Goal: Check status: Check status

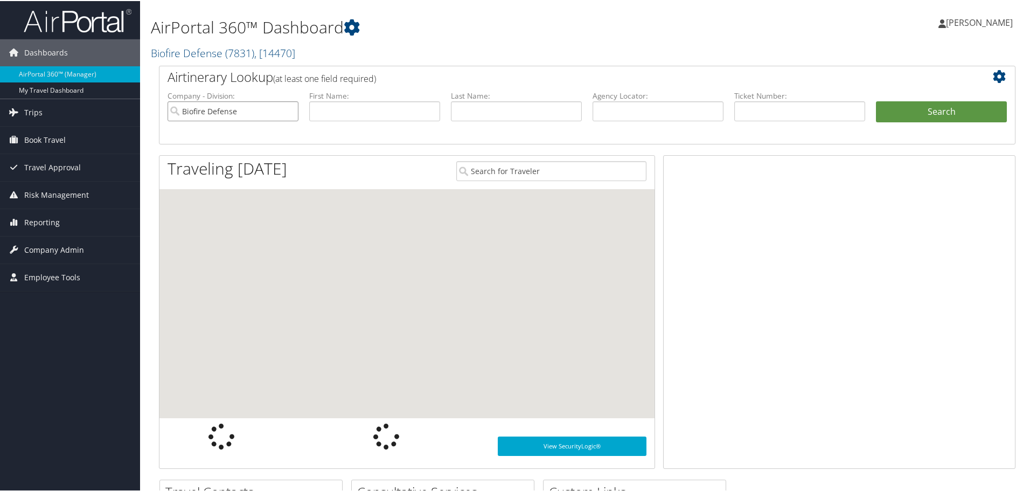
click at [263, 112] on input "Biofire Defense" at bounding box center [233, 110] width 131 height 20
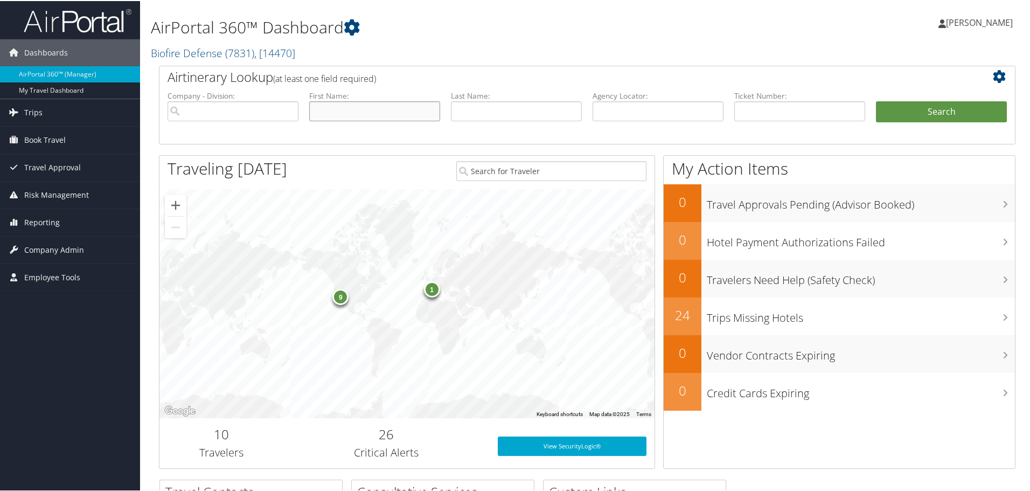
click at [352, 109] on input "text" at bounding box center [374, 110] width 131 height 20
click at [39, 109] on span "Trips" at bounding box center [33, 111] width 18 height 27
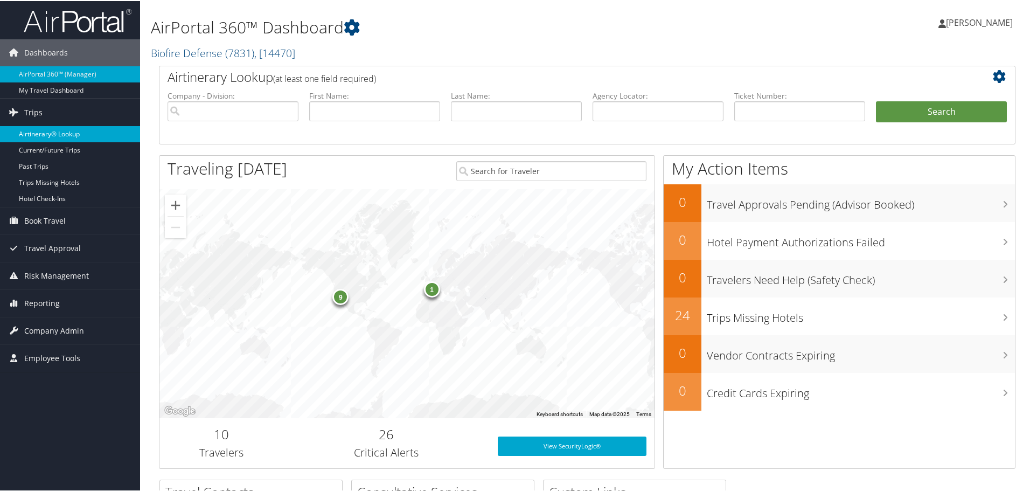
click at [48, 128] on link "Airtinerary® Lookup" at bounding box center [70, 133] width 140 height 16
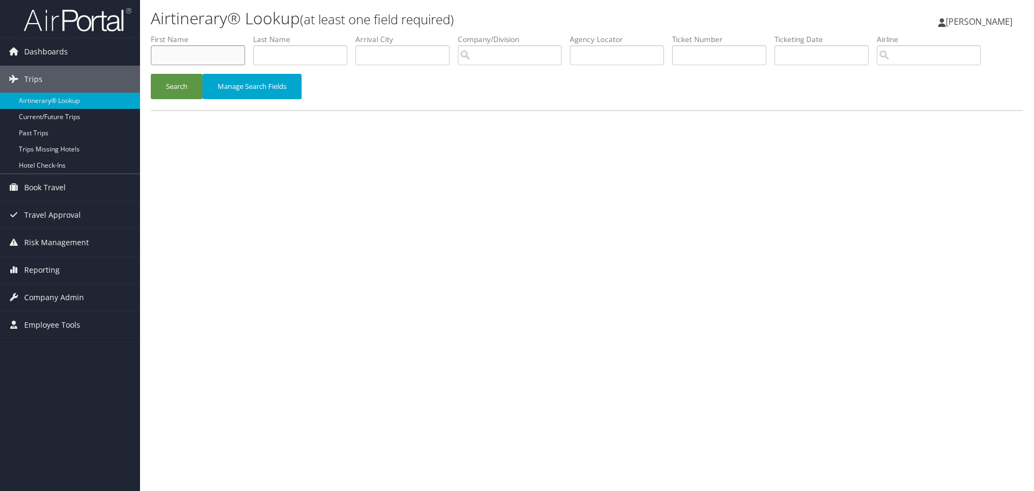
click at [216, 51] on input "text" at bounding box center [198, 55] width 94 height 20
click at [190, 82] on button "Search" at bounding box center [177, 86] width 52 height 25
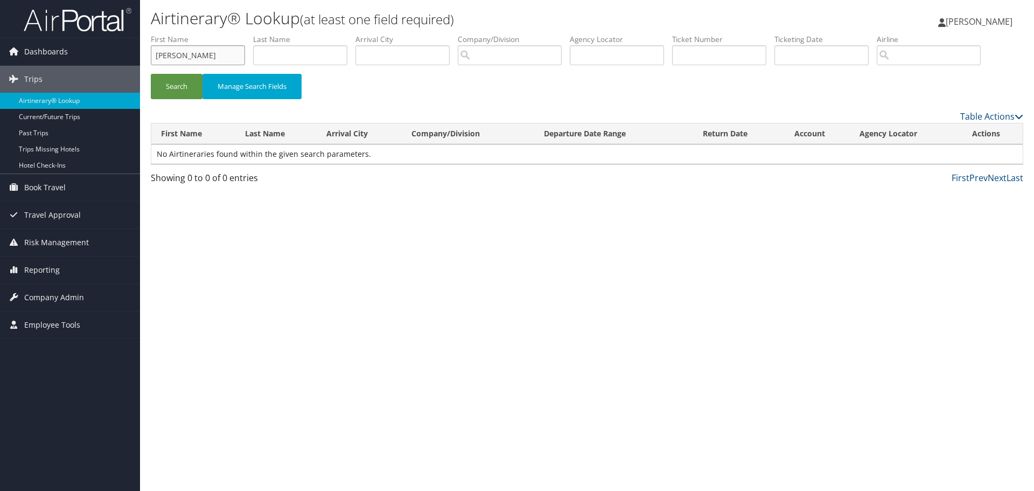
click at [204, 53] on input "[PERSON_NAME]" at bounding box center [198, 55] width 94 height 20
click at [194, 60] on input "Brit" at bounding box center [198, 55] width 94 height 20
type input "[PERSON_NAME]"
click at [151, 74] on button "Search" at bounding box center [177, 86] width 52 height 25
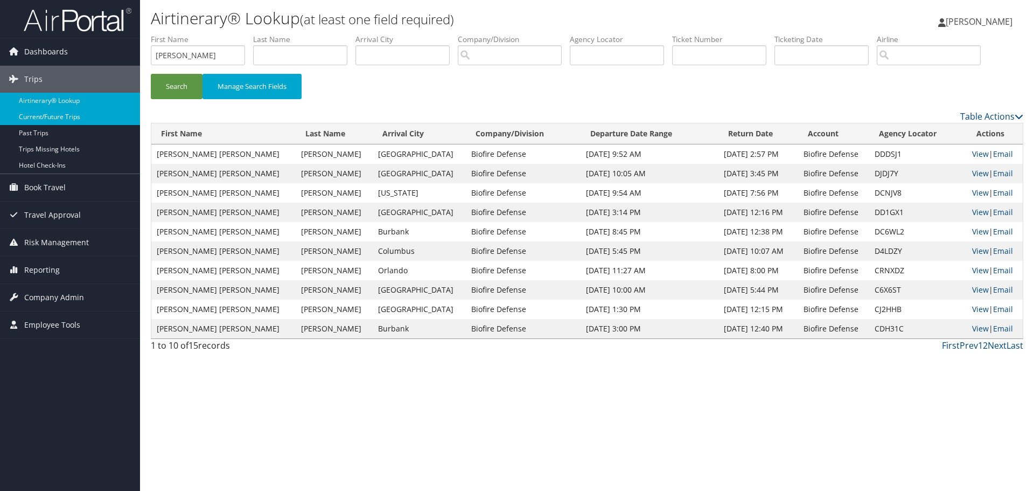
click at [74, 113] on link "Current/Future Trips" at bounding box center [70, 117] width 140 height 16
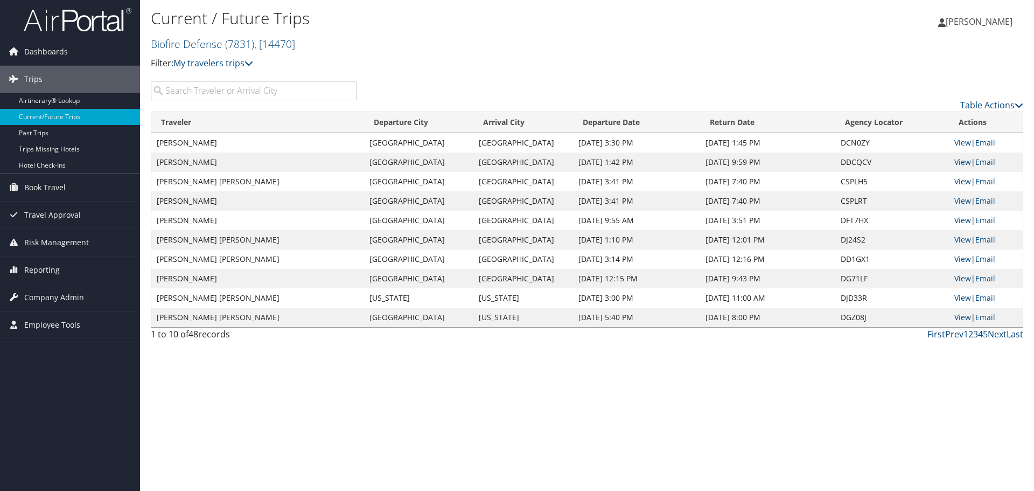
click at [263, 92] on input "search" at bounding box center [254, 90] width 206 height 19
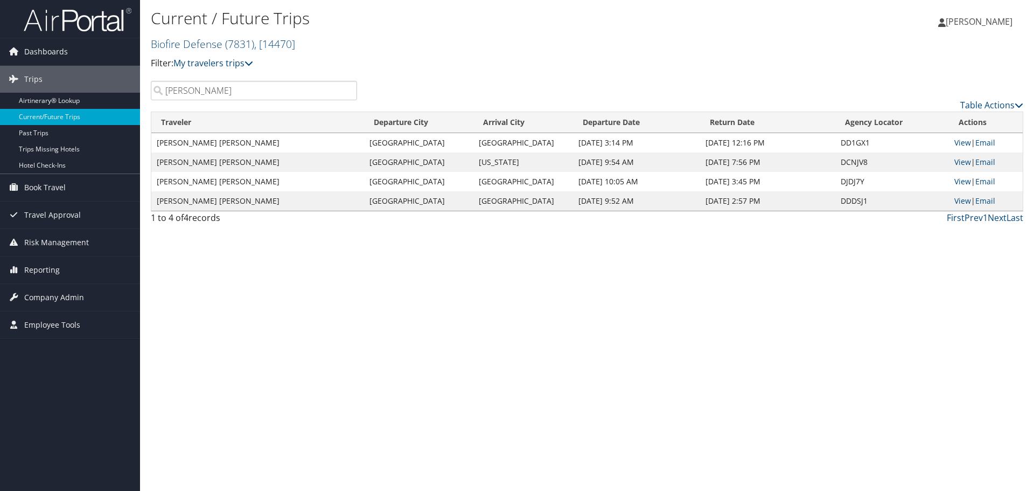
click at [283, 80] on div "Current / Future Trips Biofire Defense ( 7831 ) , [ 14470 ] Biofire Defense Bio…" at bounding box center [442, 42] width 582 height 75
click at [263, 84] on input "[PERSON_NAME]" at bounding box center [254, 90] width 206 height 19
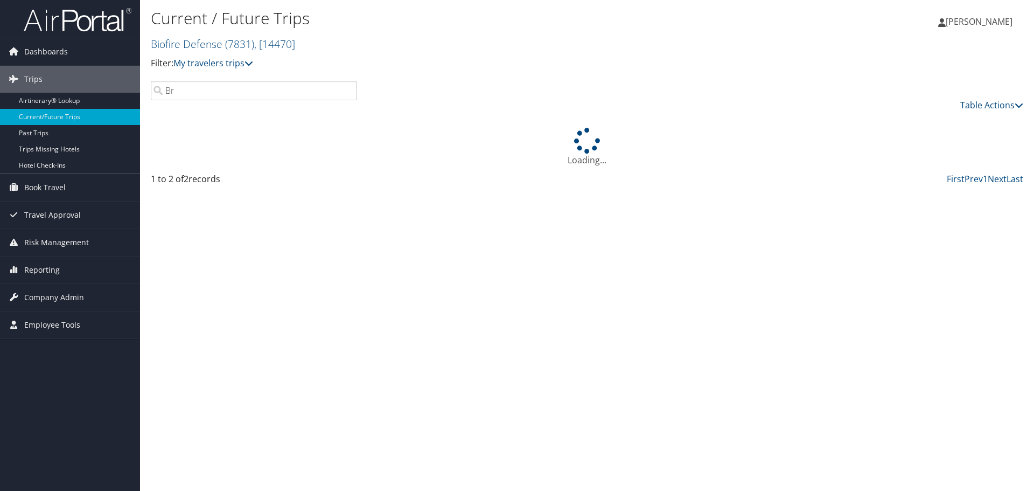
type input "B"
type input "n"
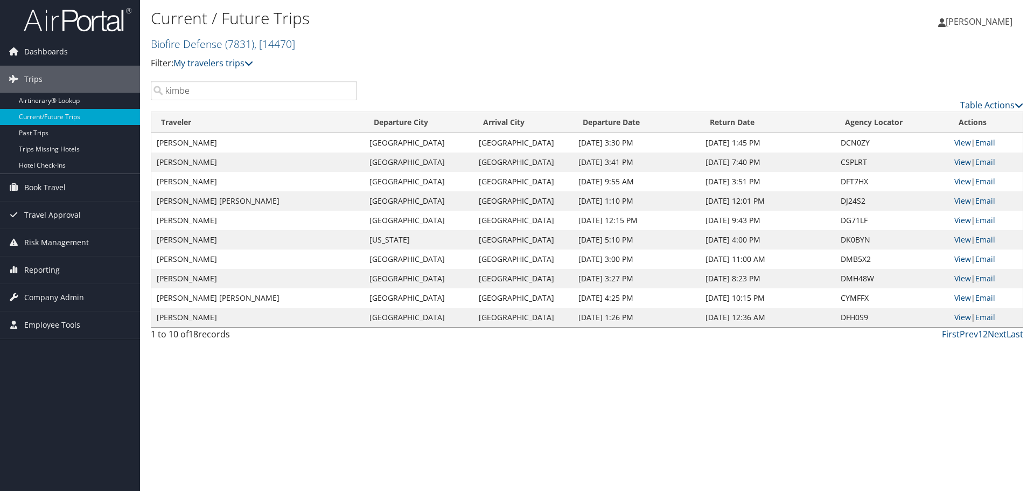
type input "kimber"
